Goal: Task Accomplishment & Management: Use online tool/utility

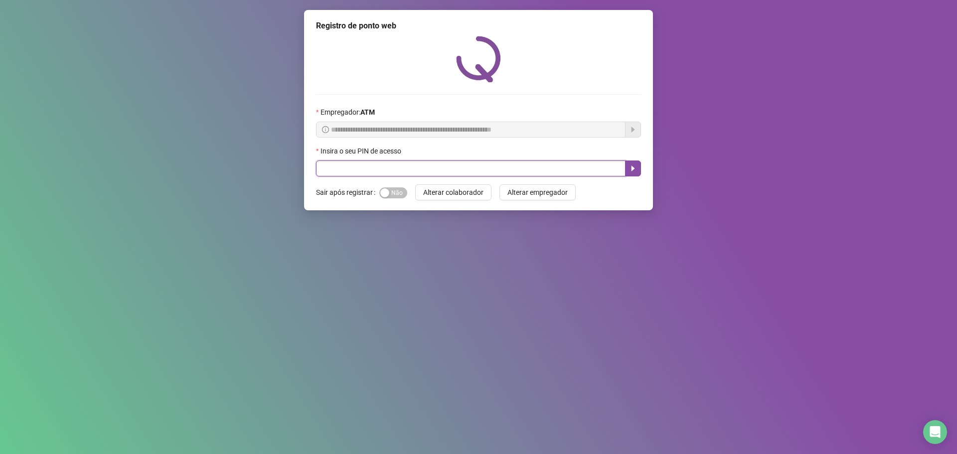
click at [368, 169] on input "text" at bounding box center [471, 169] width 310 height 16
type input "*****"
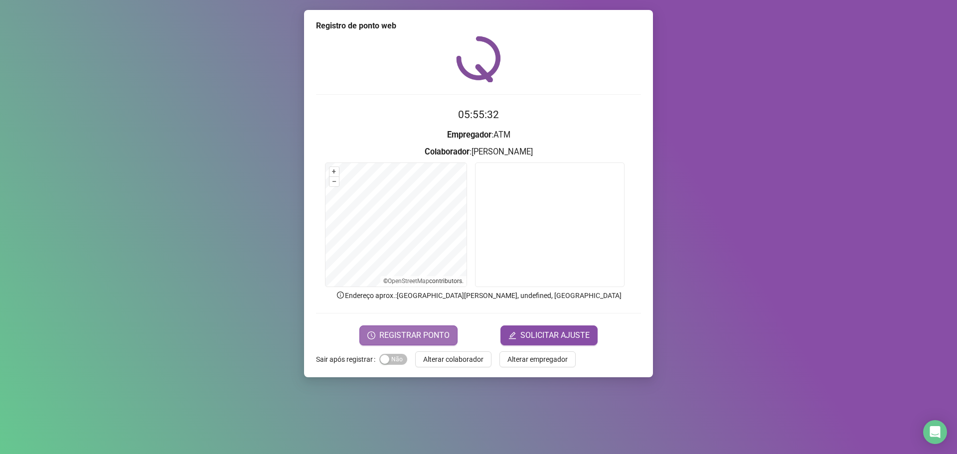
click at [413, 333] on span "REGISTRAR PONTO" at bounding box center [414, 336] width 70 height 12
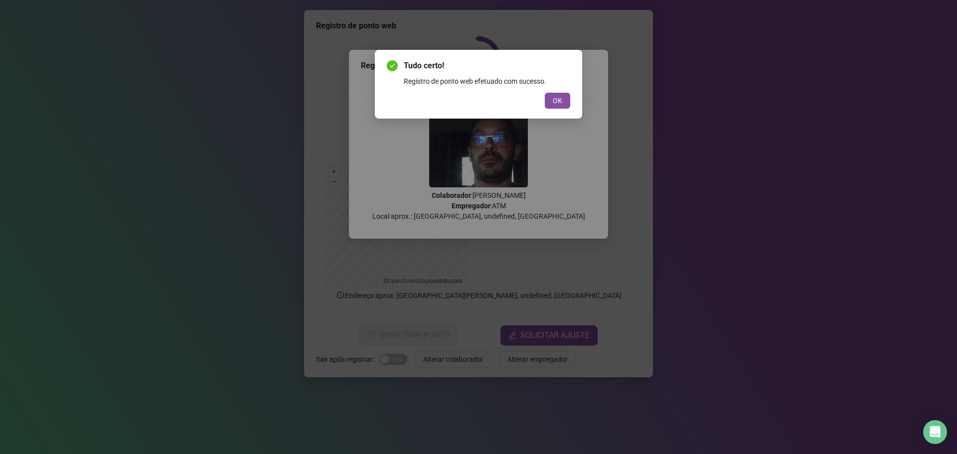
click at [554, 98] on span "OK" at bounding box center [557, 100] width 9 height 11
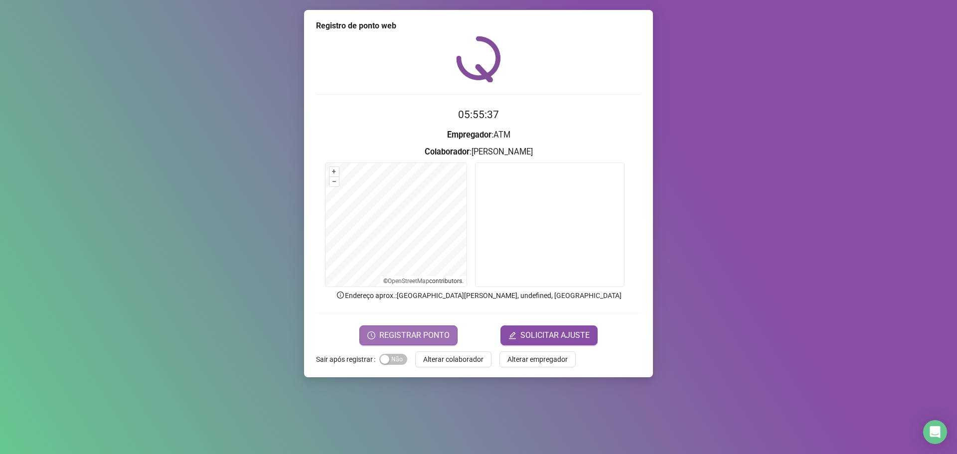
click at [438, 331] on span "REGISTRAR PONTO" at bounding box center [414, 336] width 70 height 12
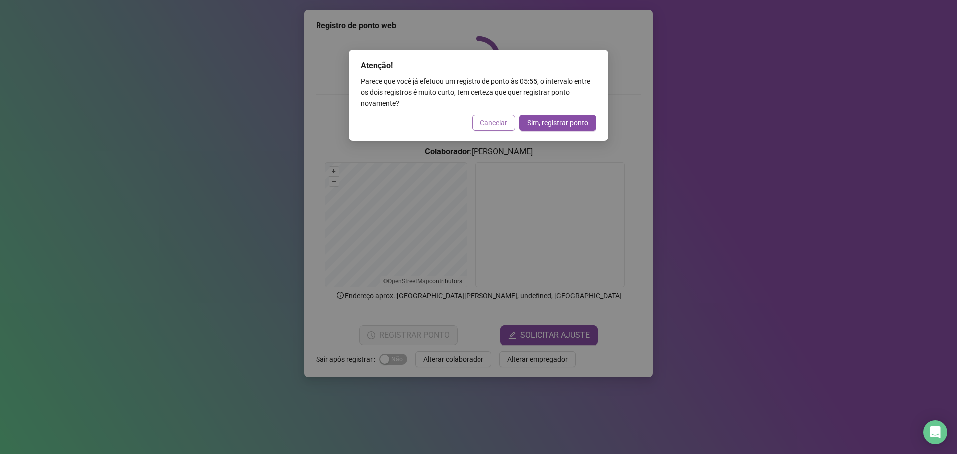
click at [498, 122] on span "Cancelar" at bounding box center [493, 122] width 27 height 11
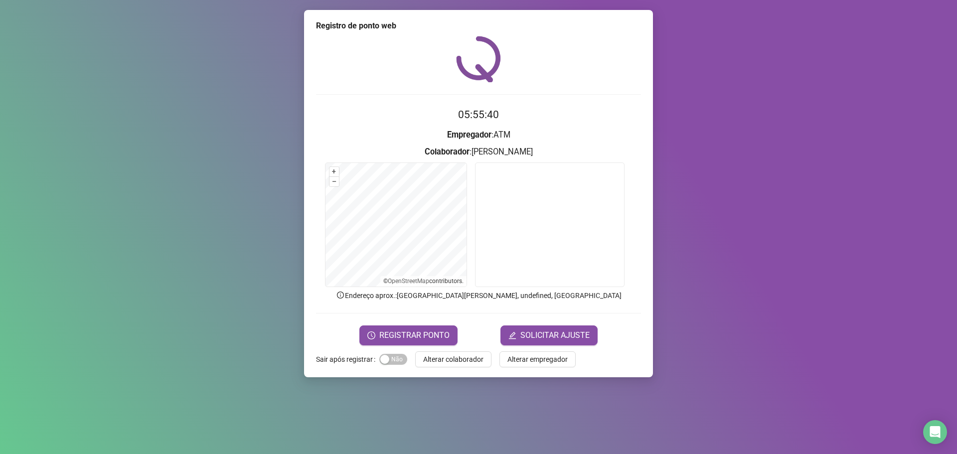
click at [455, 361] on span "Alterar colaborador" at bounding box center [453, 359] width 60 height 11
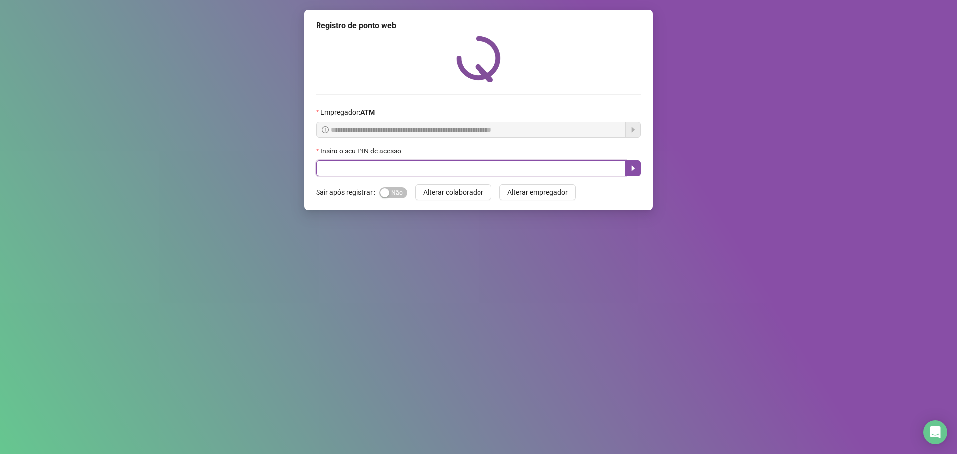
click at [352, 167] on input "text" at bounding box center [471, 169] width 310 height 16
type input "*****"
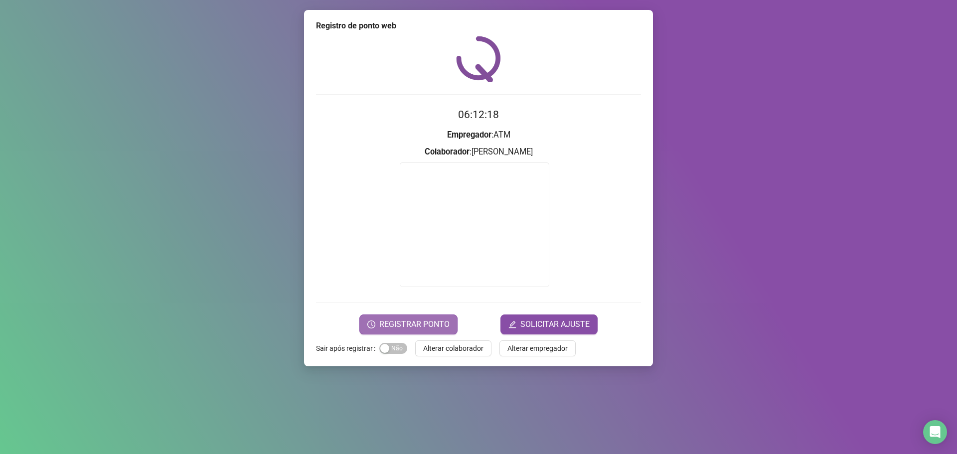
drag, startPoint x: 400, startPoint y: 319, endPoint x: 407, endPoint y: 331, distance: 13.4
click at [407, 331] on button "REGISTRAR PONTO" at bounding box center [408, 325] width 98 height 20
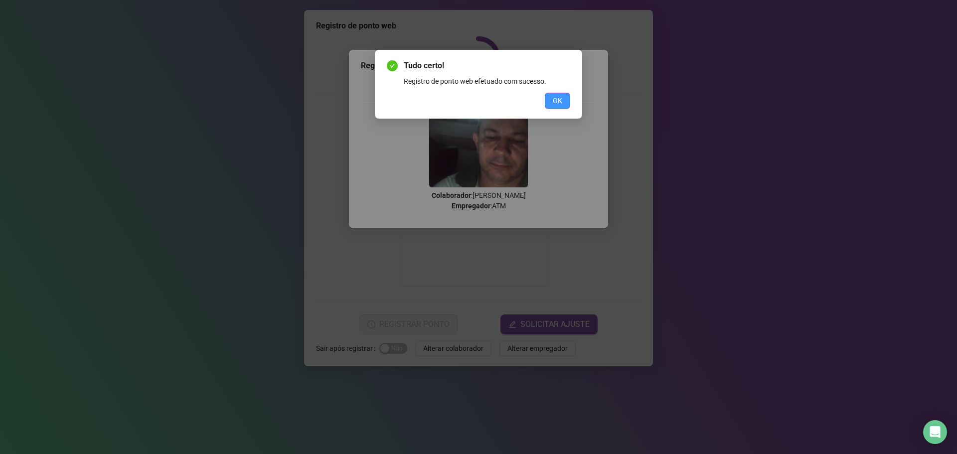
click at [560, 101] on span "OK" at bounding box center [557, 100] width 9 height 11
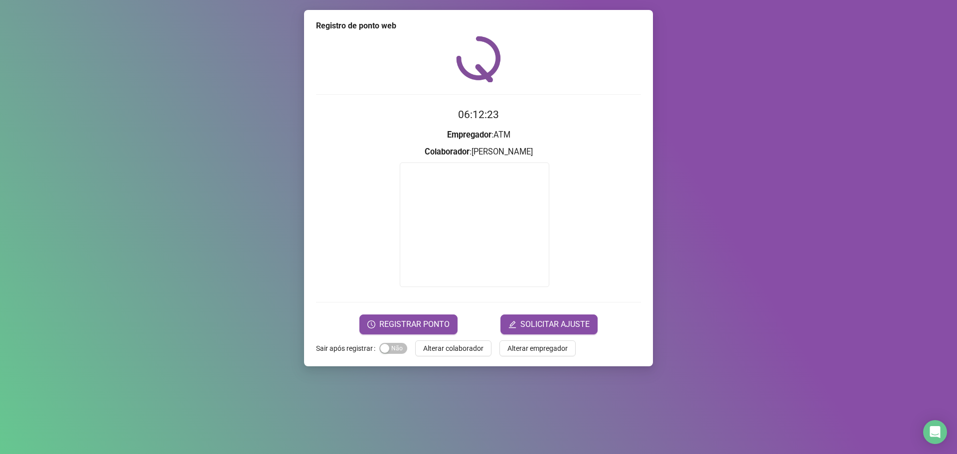
click at [474, 365] on div "Registro de ponto web 06:12:23 Empregador : ATM Colaborador : [PERSON_NAME] REG…" at bounding box center [478, 188] width 349 height 356
click at [470, 349] on span "Alterar colaborador" at bounding box center [453, 348] width 60 height 11
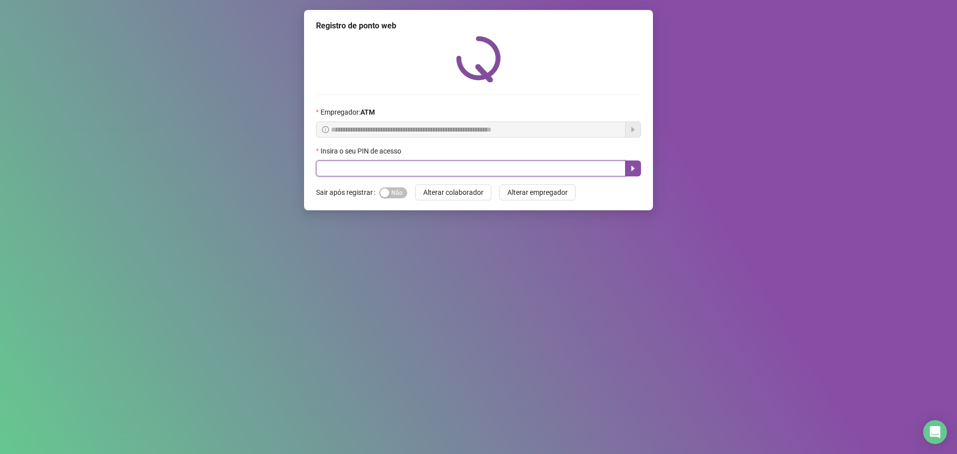
click at [453, 169] on input "text" at bounding box center [471, 169] width 310 height 16
type input "*****"
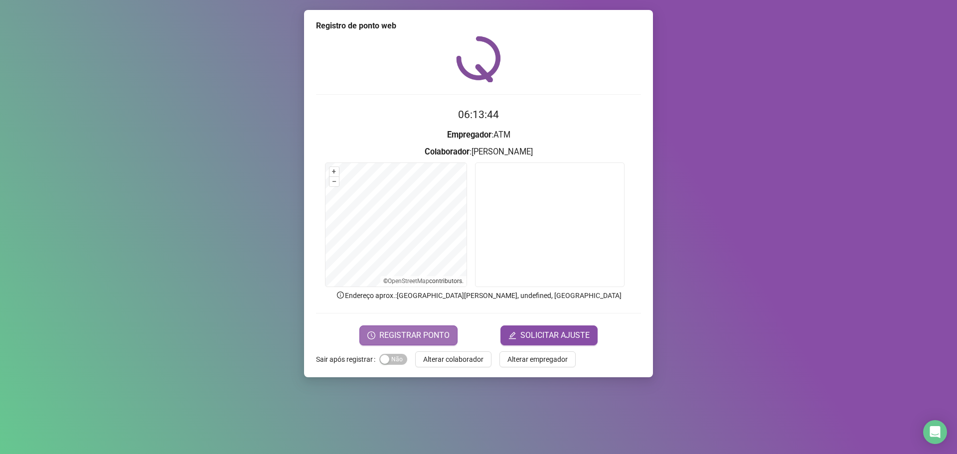
click at [425, 337] on span "REGISTRAR PONTO" at bounding box center [414, 336] width 70 height 12
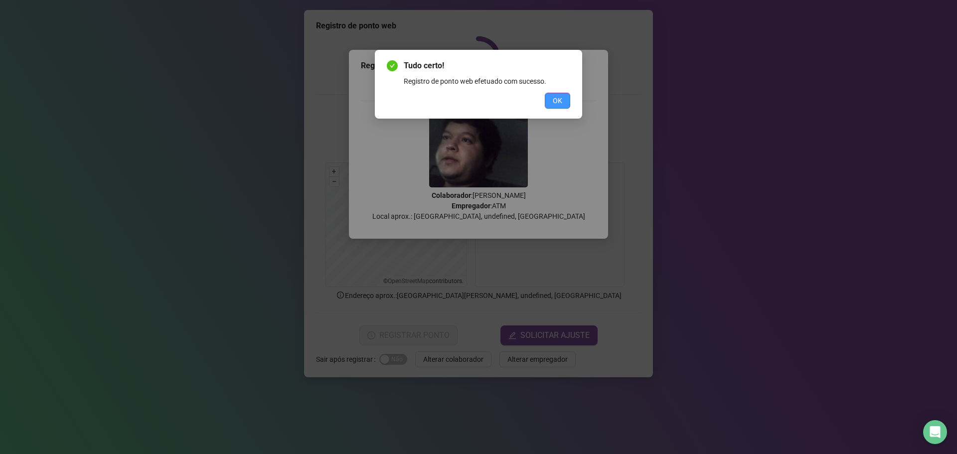
click at [562, 100] on button "OK" at bounding box center [557, 101] width 25 height 16
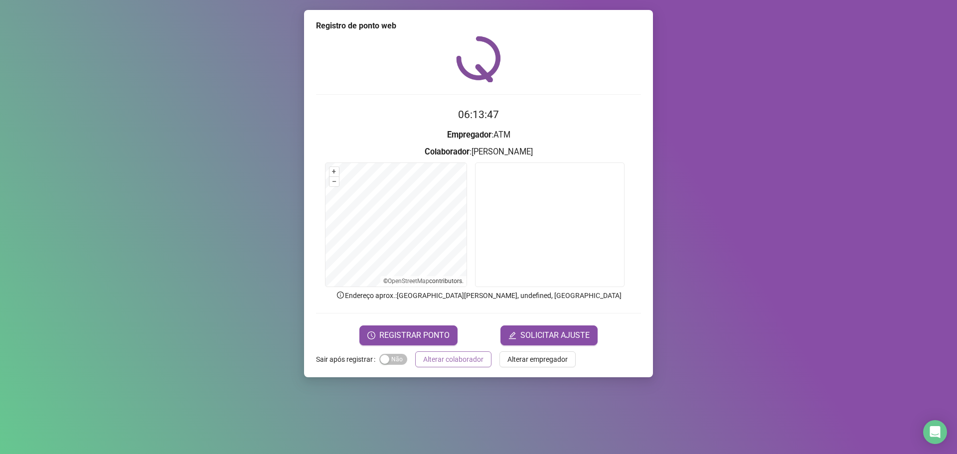
click at [473, 356] on span "Alterar colaborador" at bounding box center [453, 359] width 60 height 11
